Goal: Complete application form

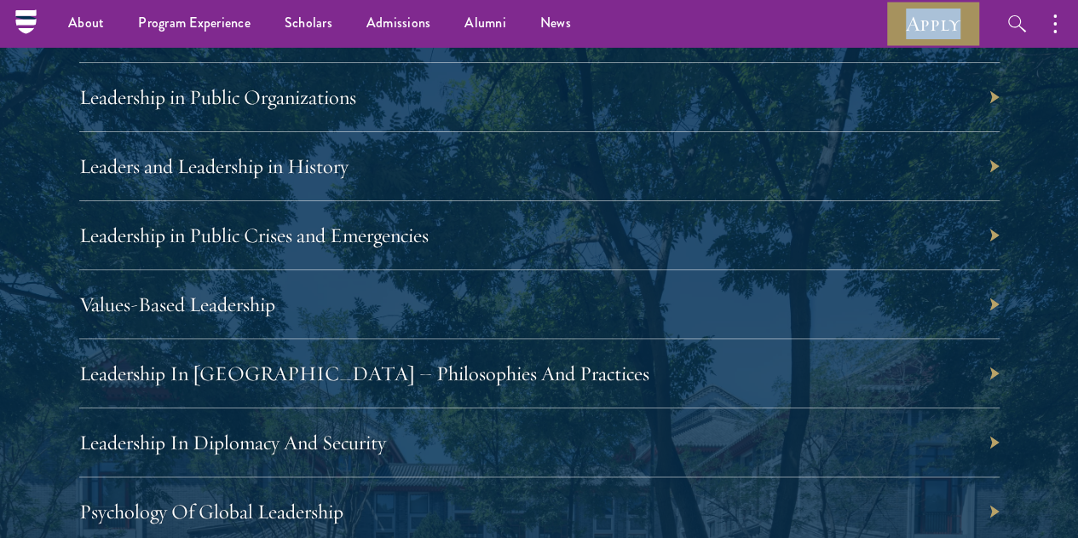
scroll to position [2990, 0]
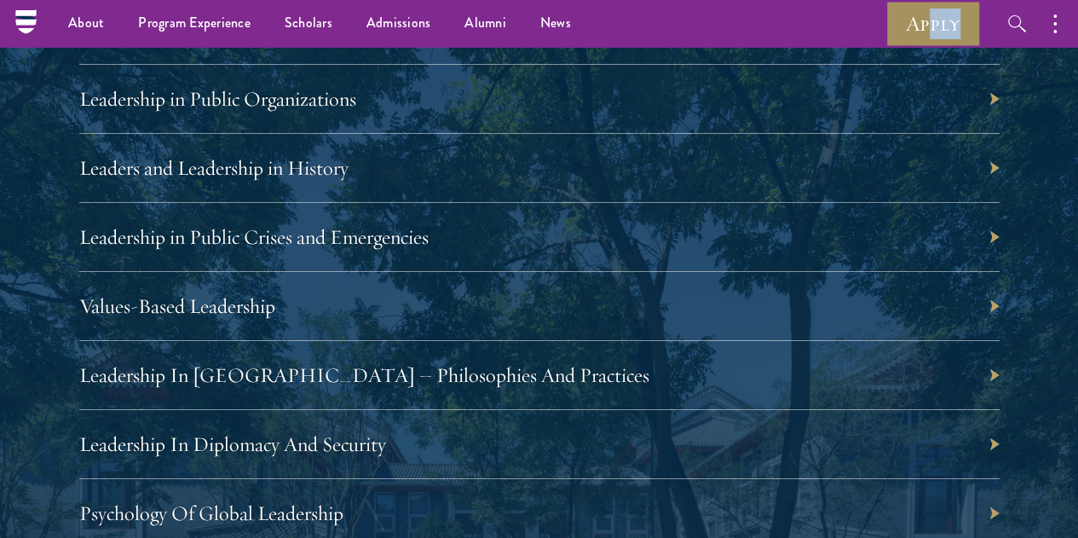
drag, startPoint x: 980, startPoint y: 28, endPoint x: 928, endPoint y: 20, distance: 52.5
click at [928, 20] on div "Apply Follow Schwarzman Scholars" at bounding box center [1073, 23] width 376 height 47
click at [901, 25] on link "Apply" at bounding box center [932, 23] width 95 height 47
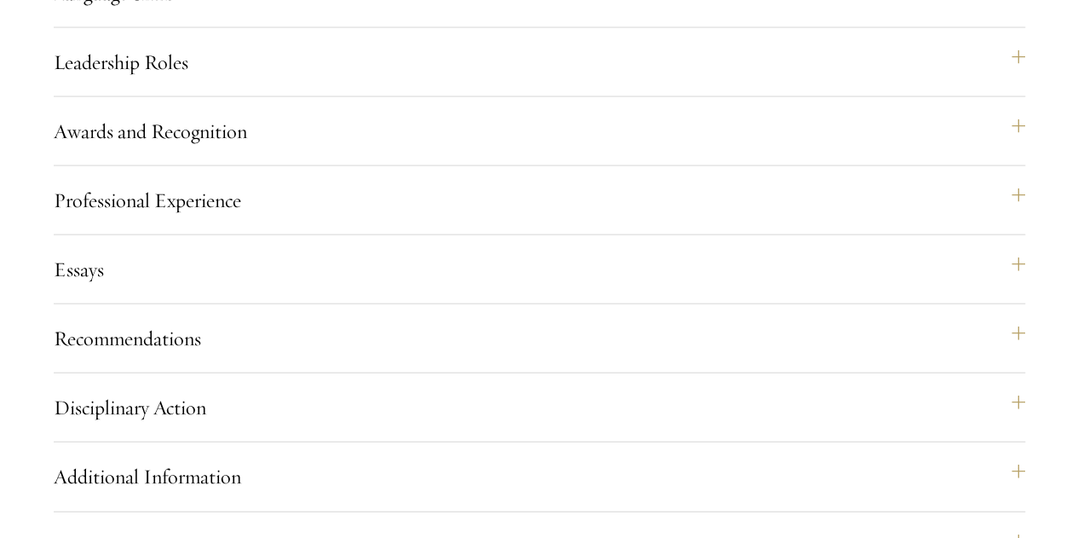
scroll to position [1837, 0]
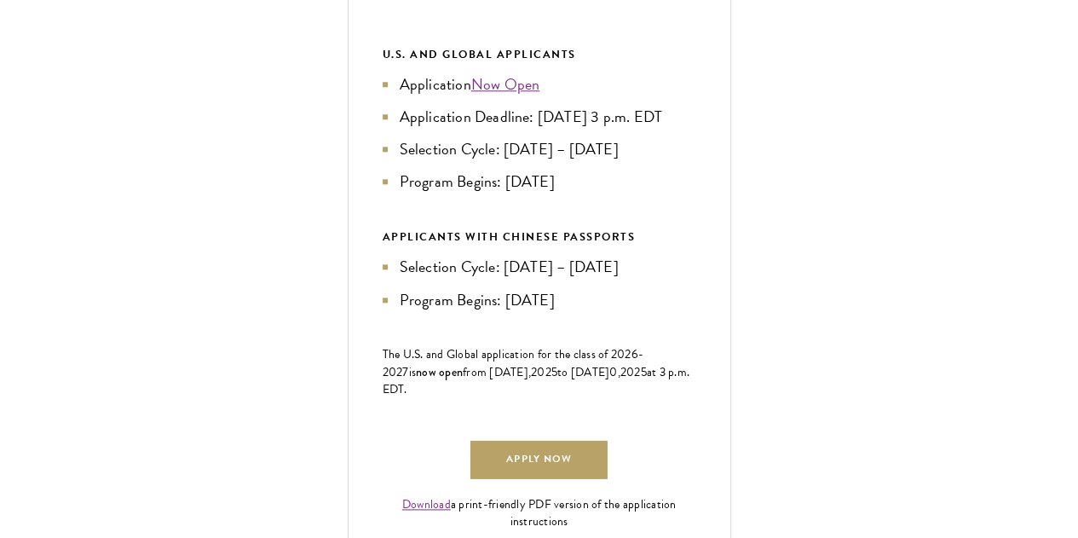
scroll to position [861, 0]
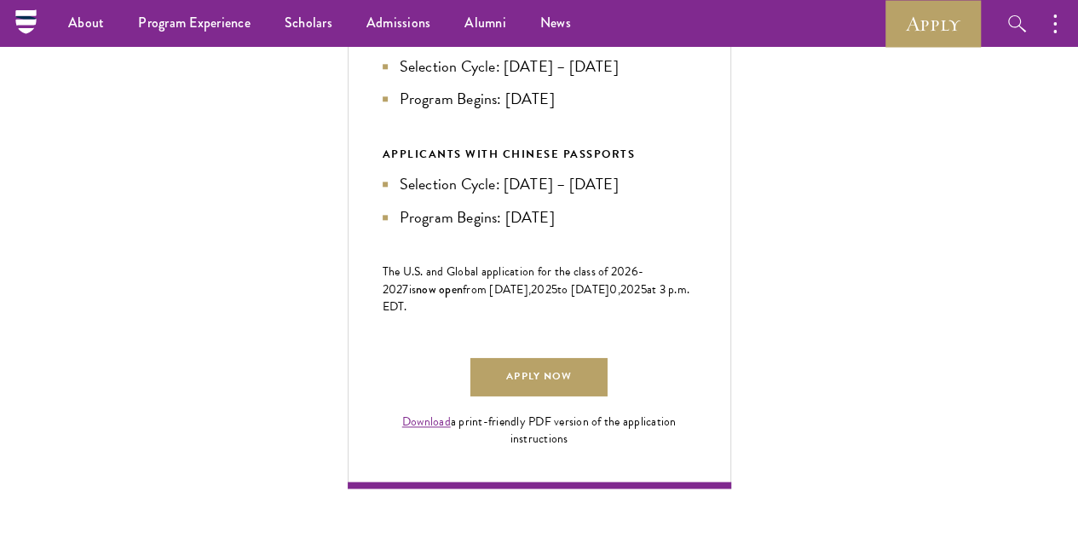
scroll to position [938, 0]
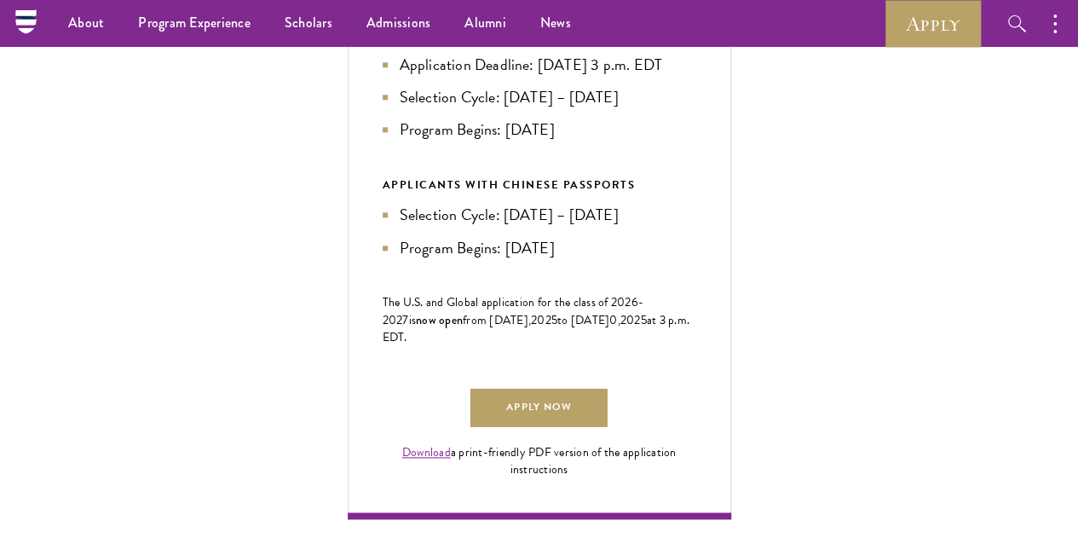
scroll to position [906, 0]
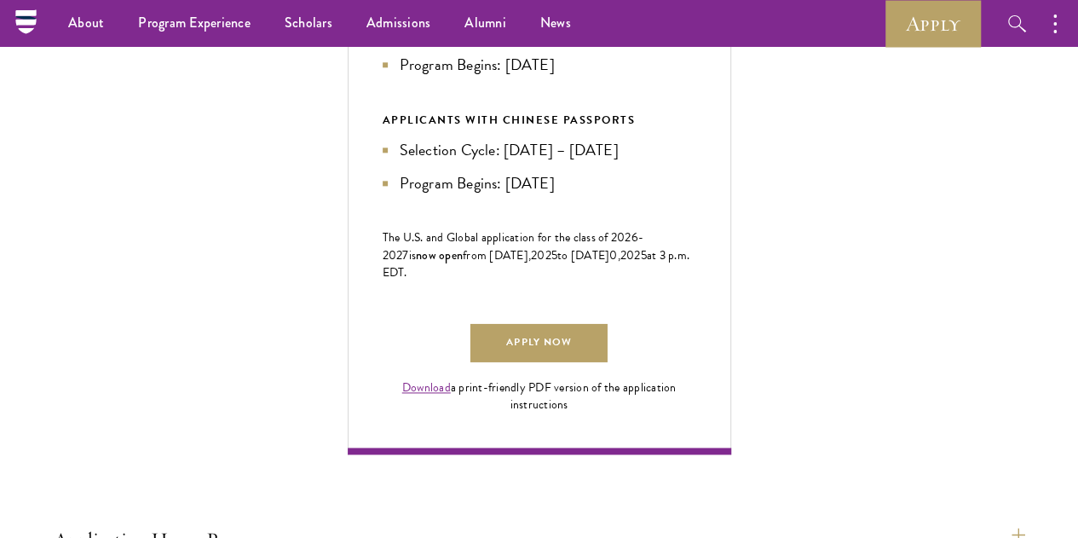
scroll to position [969, 0]
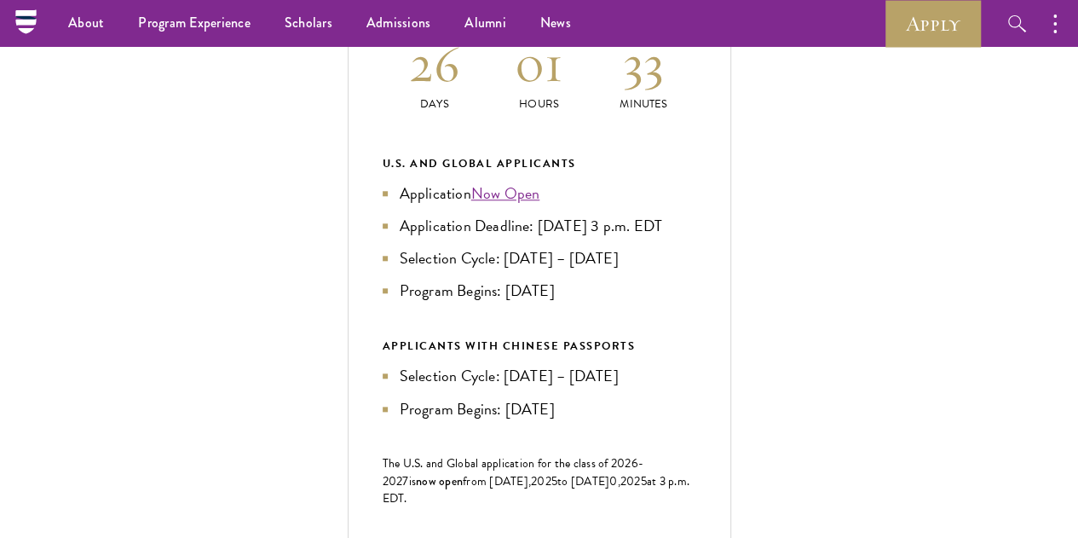
scroll to position [746, 0]
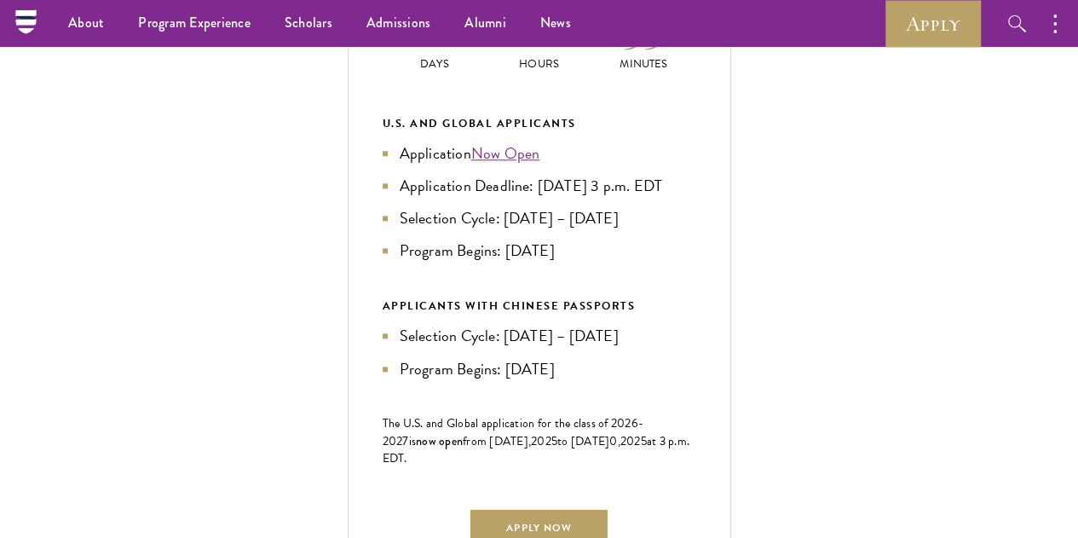
scroll to position [789, 0]
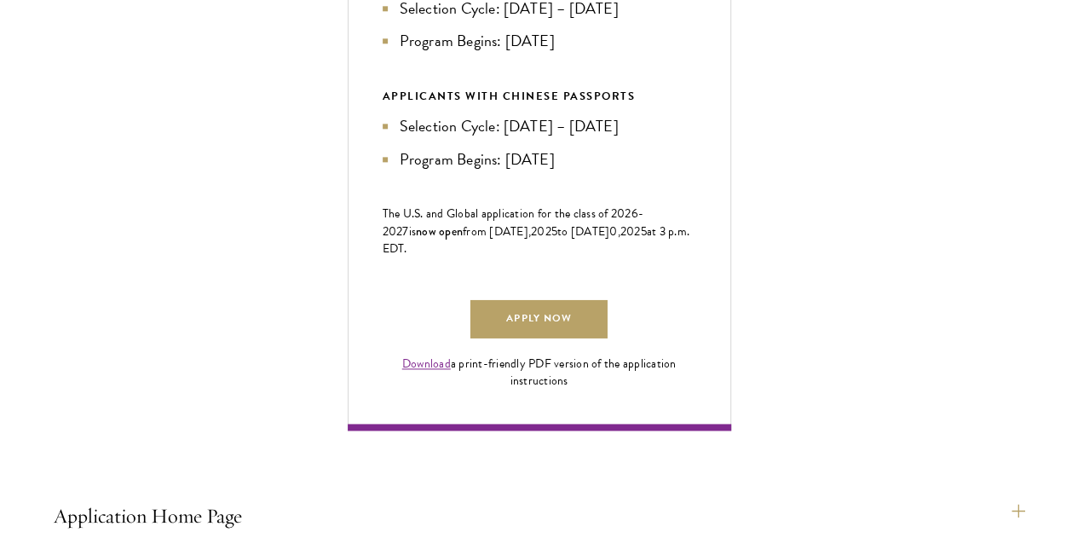
scroll to position [1062, 0]
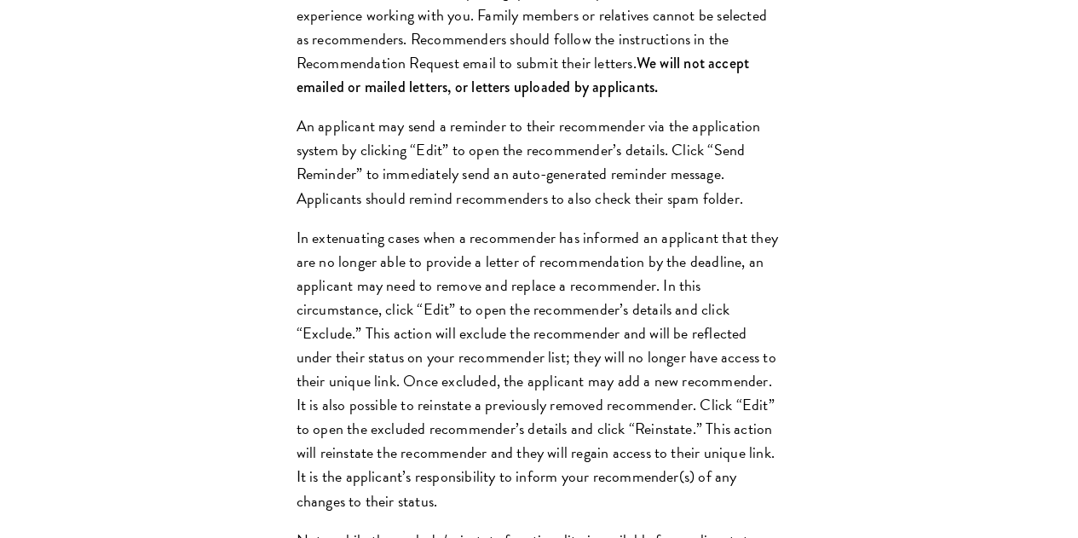
scroll to position [2538, 0]
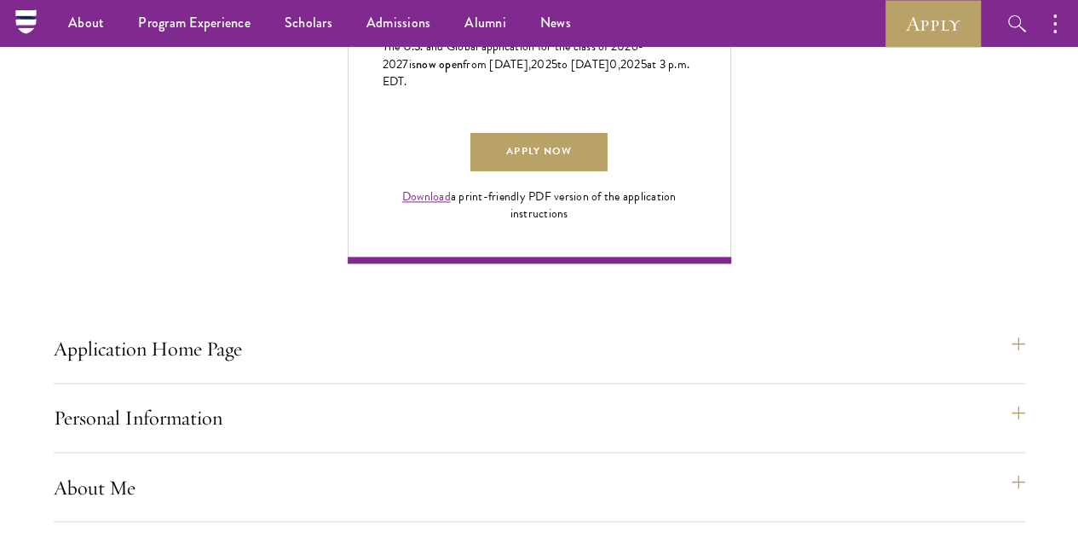
scroll to position [1164, 0]
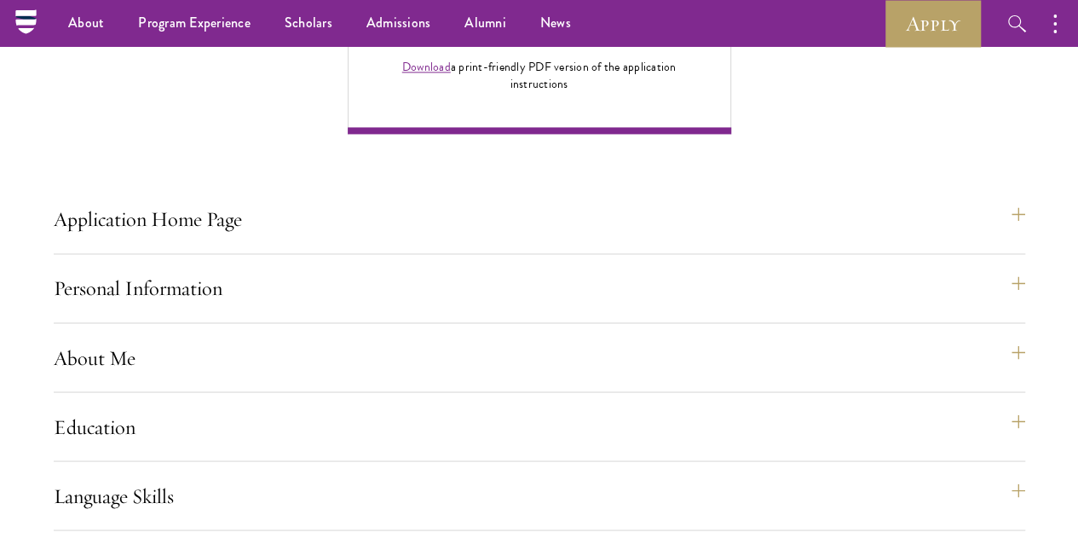
scroll to position [1322, 0]
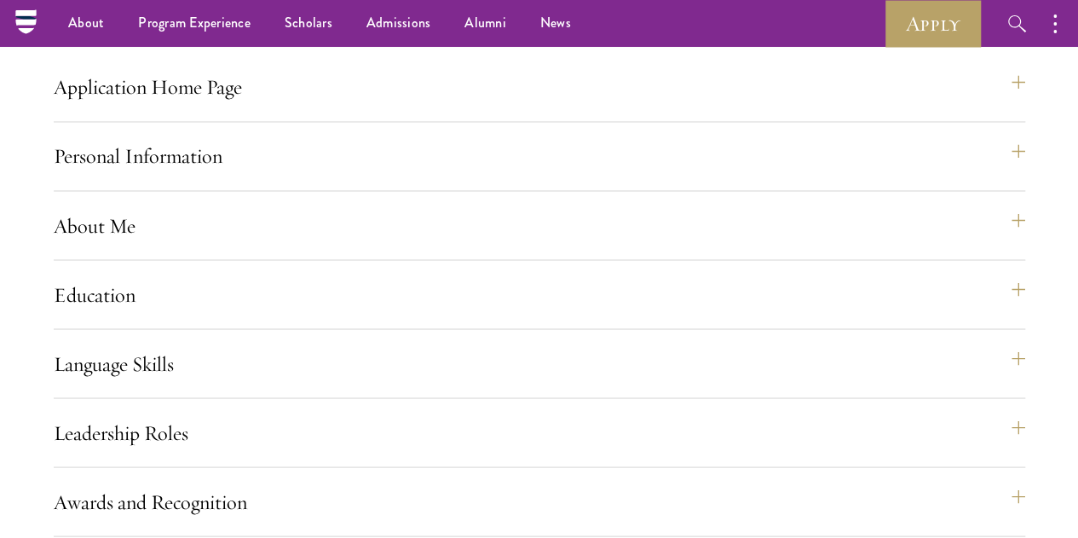
scroll to position [1404, 0]
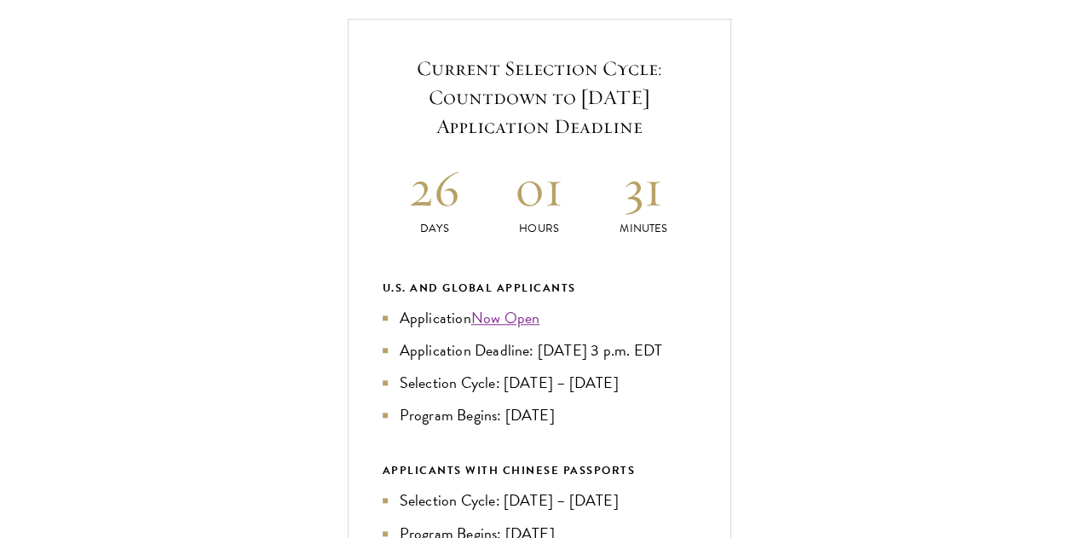
scroll to position [624, 0]
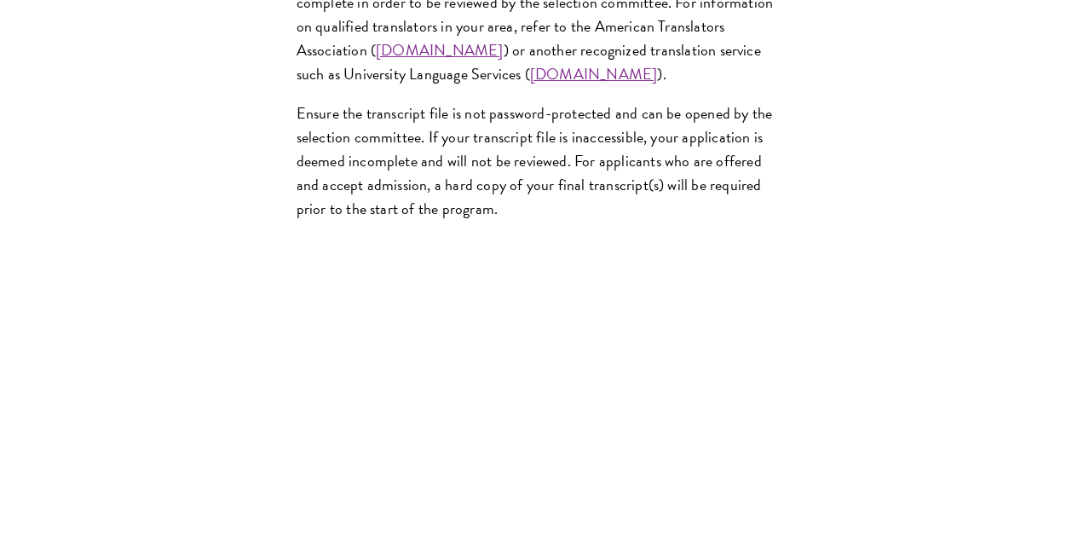
scroll to position [3001, 0]
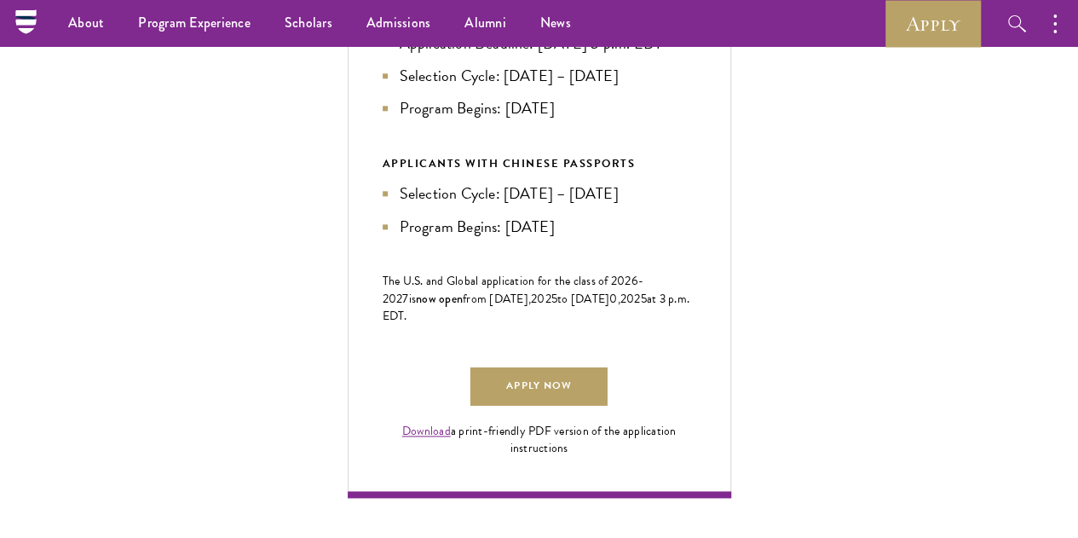
scroll to position [929, 0]
